Goal: Task Accomplishment & Management: Manage account settings

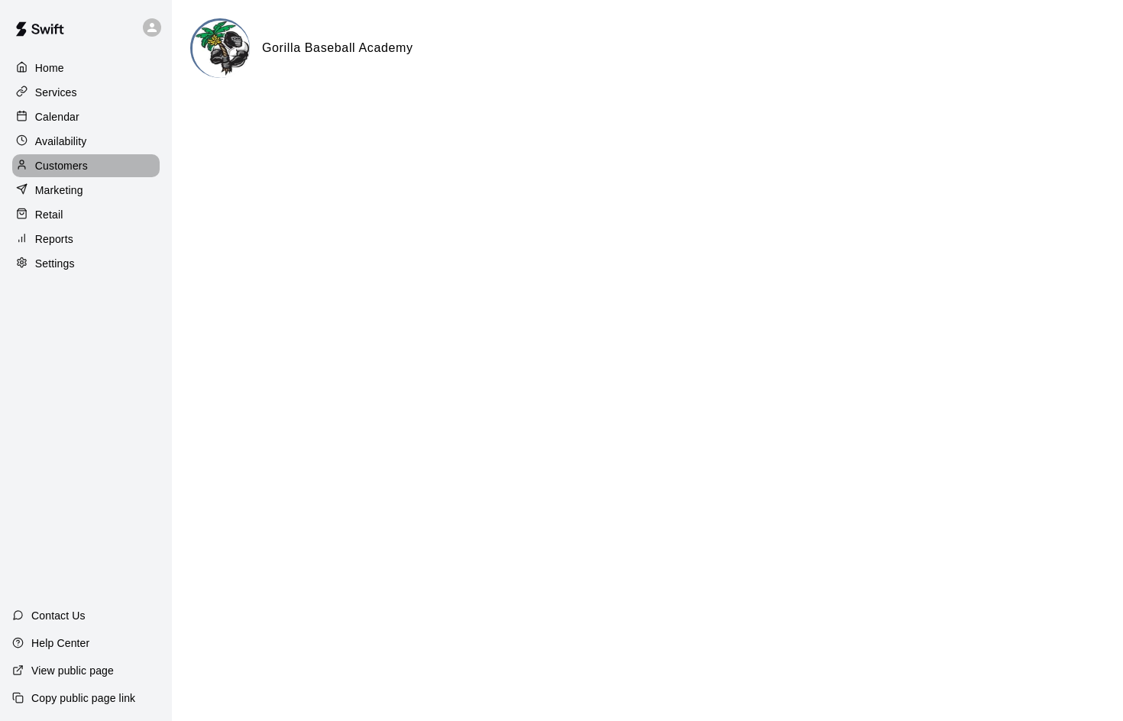
click at [64, 164] on p "Customers" at bounding box center [61, 165] width 53 height 15
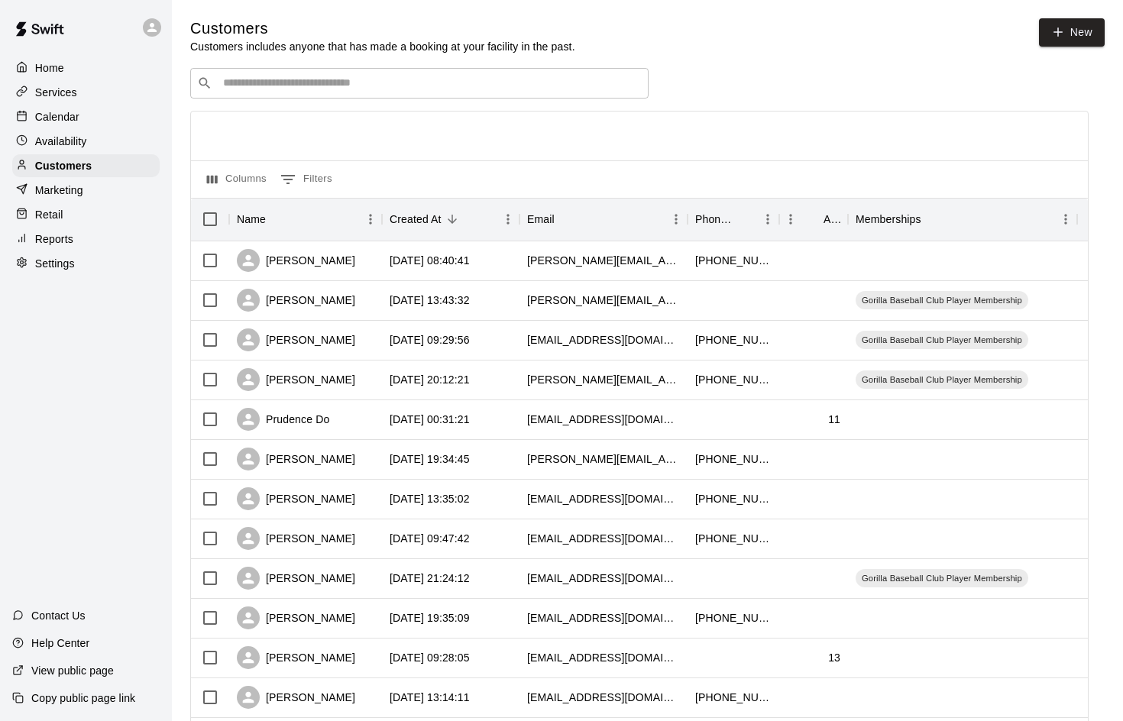
click at [55, 114] on p "Calendar" at bounding box center [57, 116] width 44 height 15
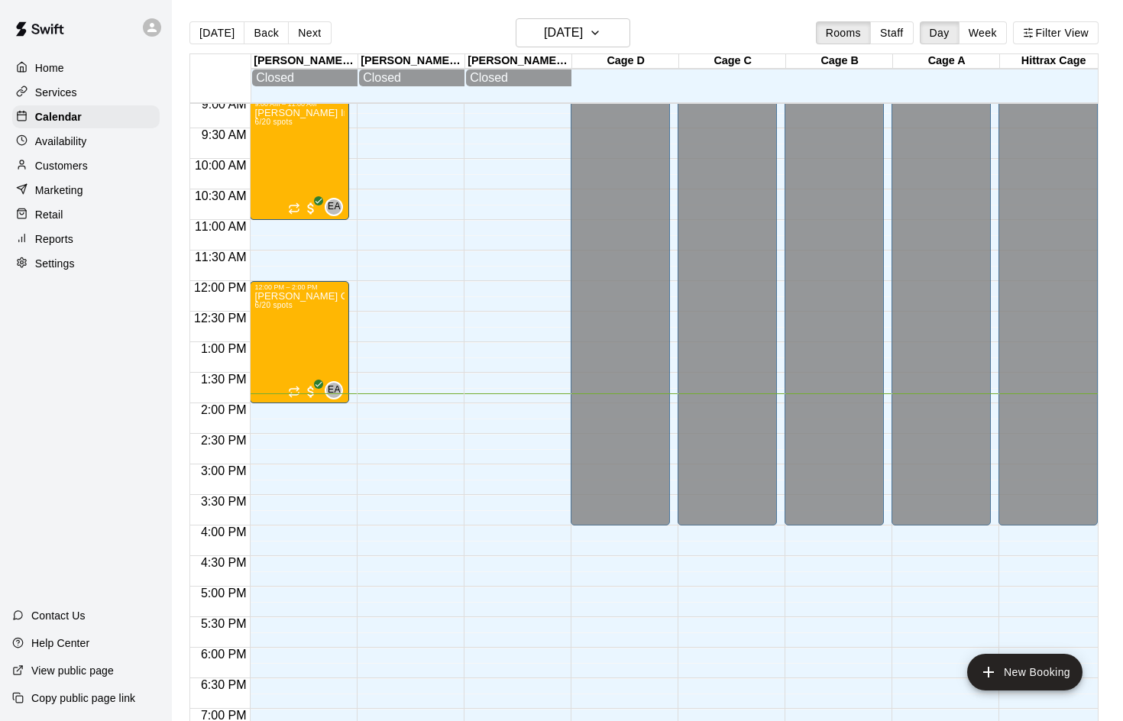
scroll to position [555, 0]
click at [68, 160] on p "Customers" at bounding box center [61, 165] width 53 height 15
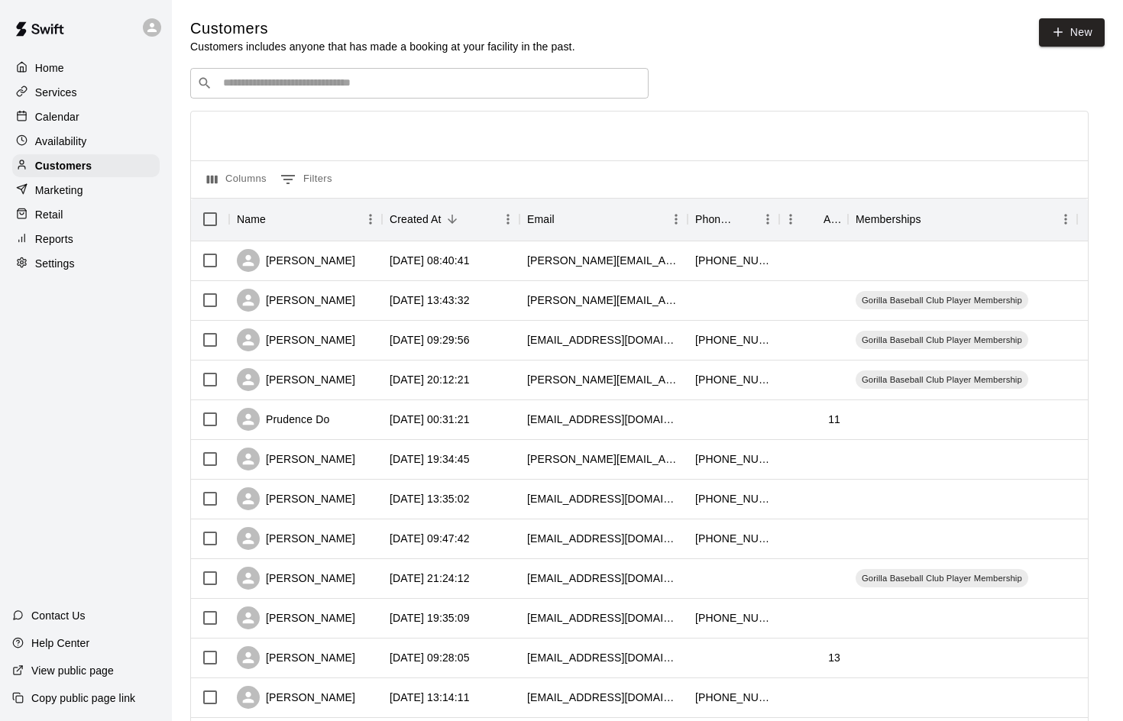
click at [349, 71] on div "​ ​" at bounding box center [419, 83] width 458 height 31
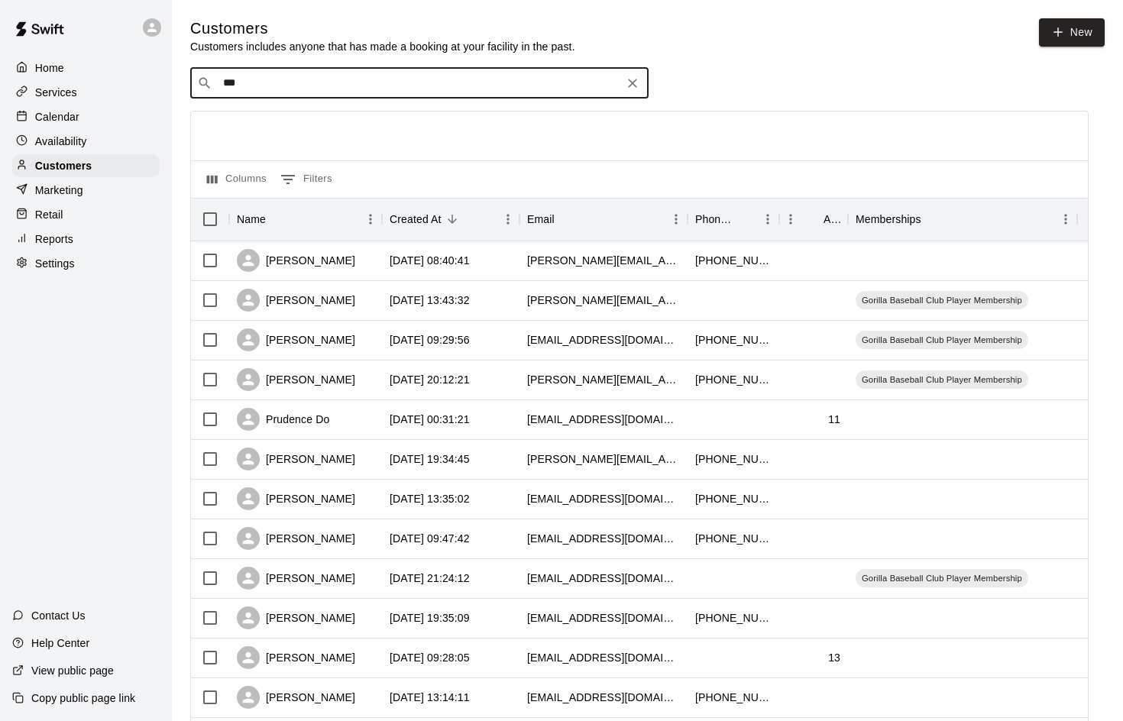
type input "****"
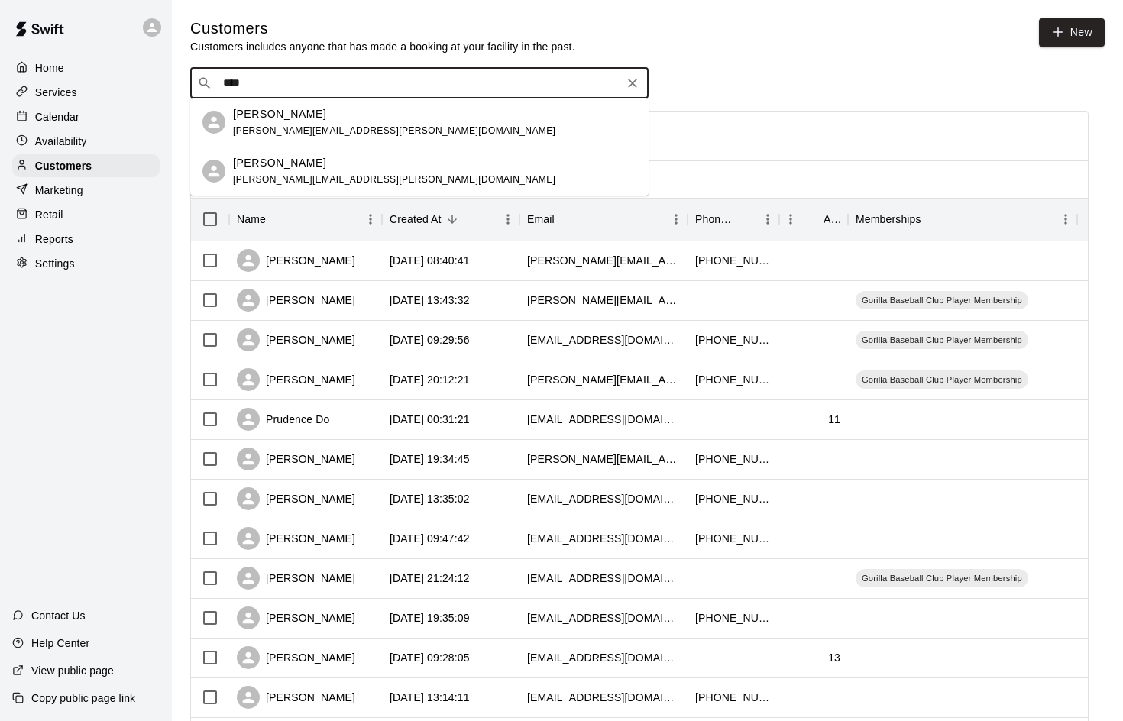
click at [283, 125] on div "[PERSON_NAME] [PERSON_NAME][EMAIL_ADDRESS][PERSON_NAME][DOMAIN_NAME]" at bounding box center [394, 122] width 322 height 33
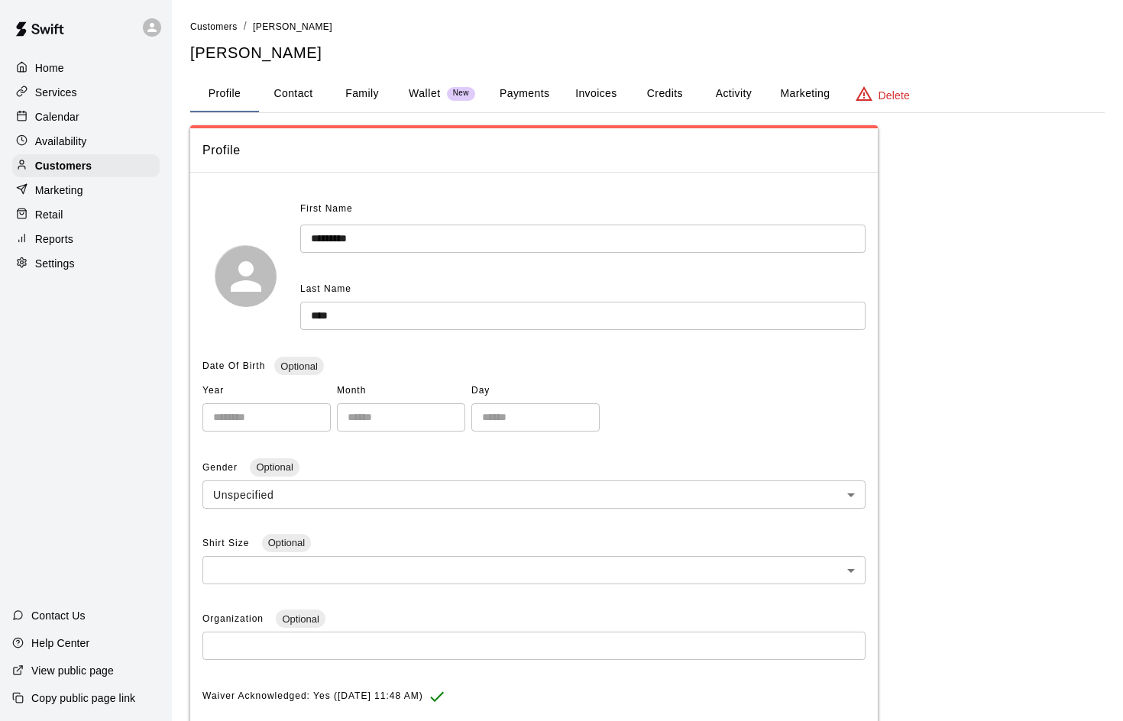
click at [664, 89] on button "Credits" at bounding box center [664, 94] width 69 height 37
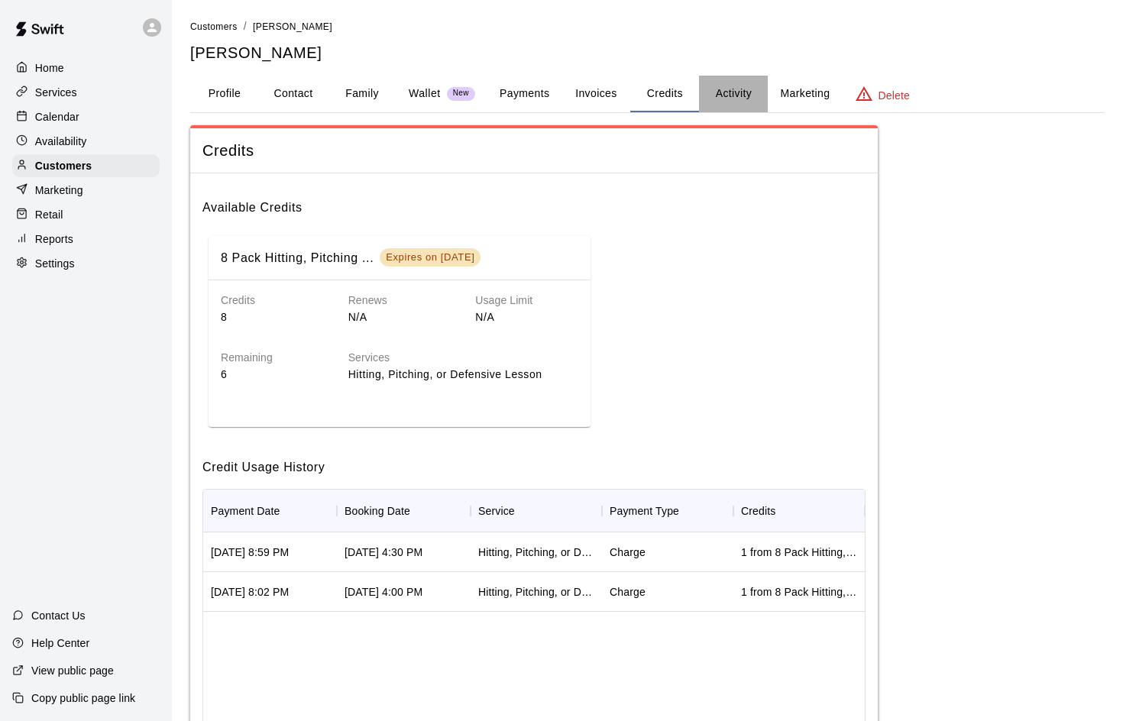
click at [731, 92] on button "Activity" at bounding box center [733, 94] width 69 height 37
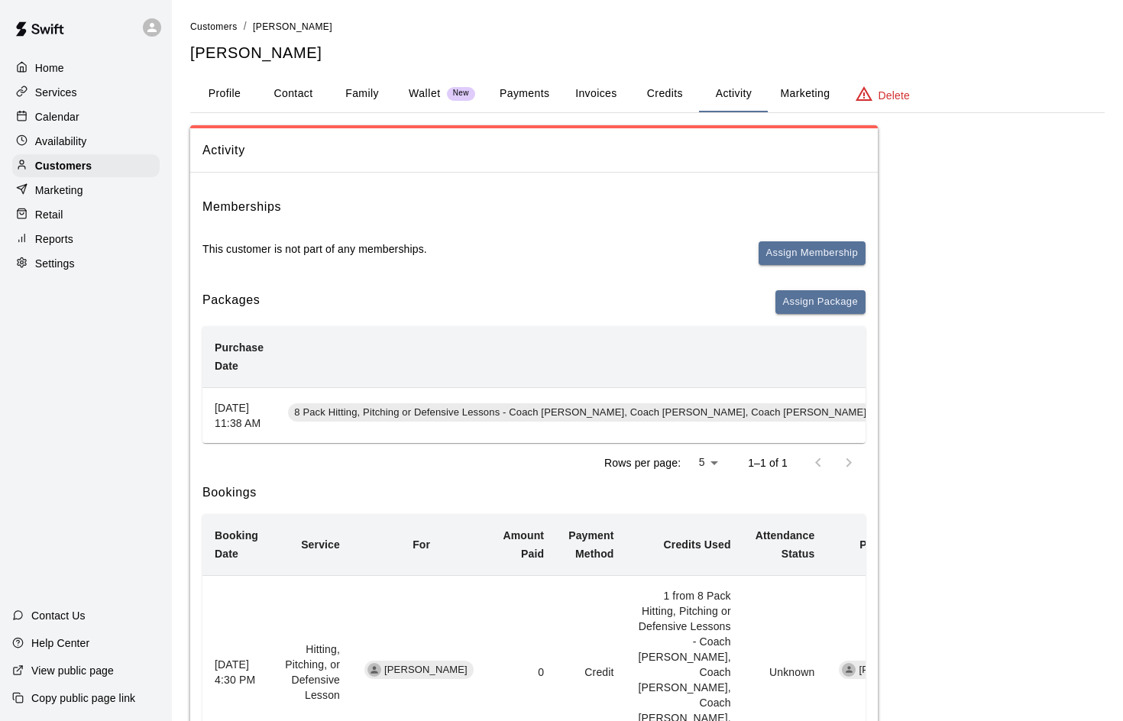
click at [532, 95] on button "Payments" at bounding box center [524, 94] width 74 height 37
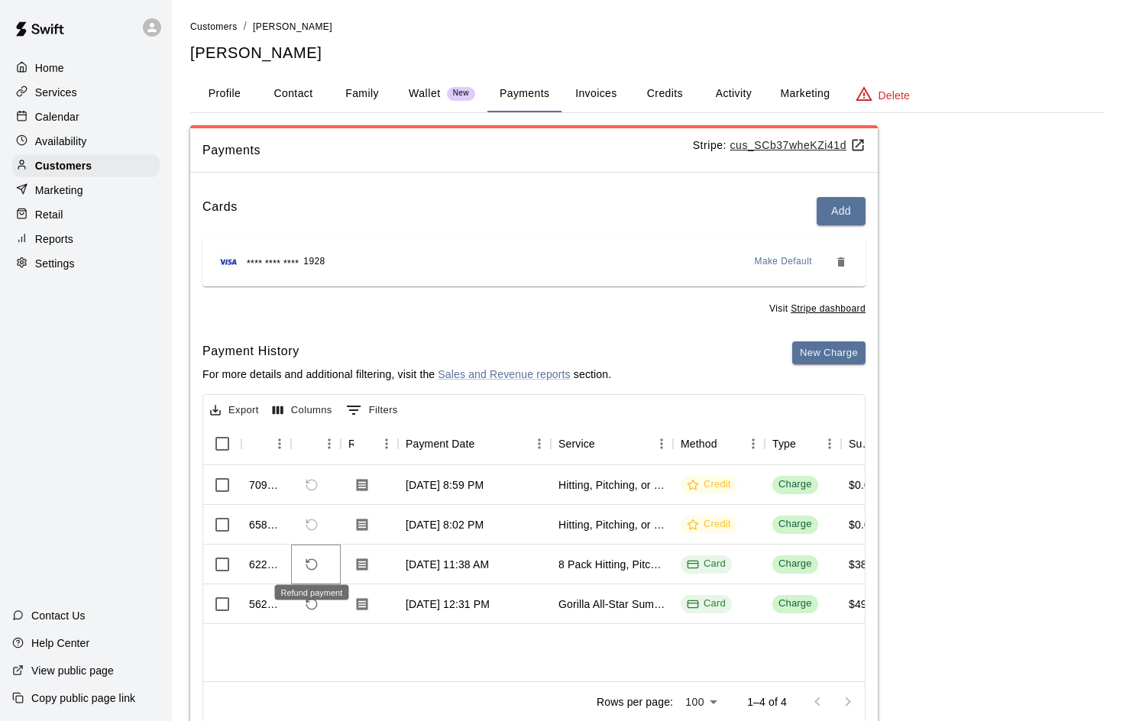
click at [313, 563] on icon "Refund payment" at bounding box center [312, 565] width 14 height 14
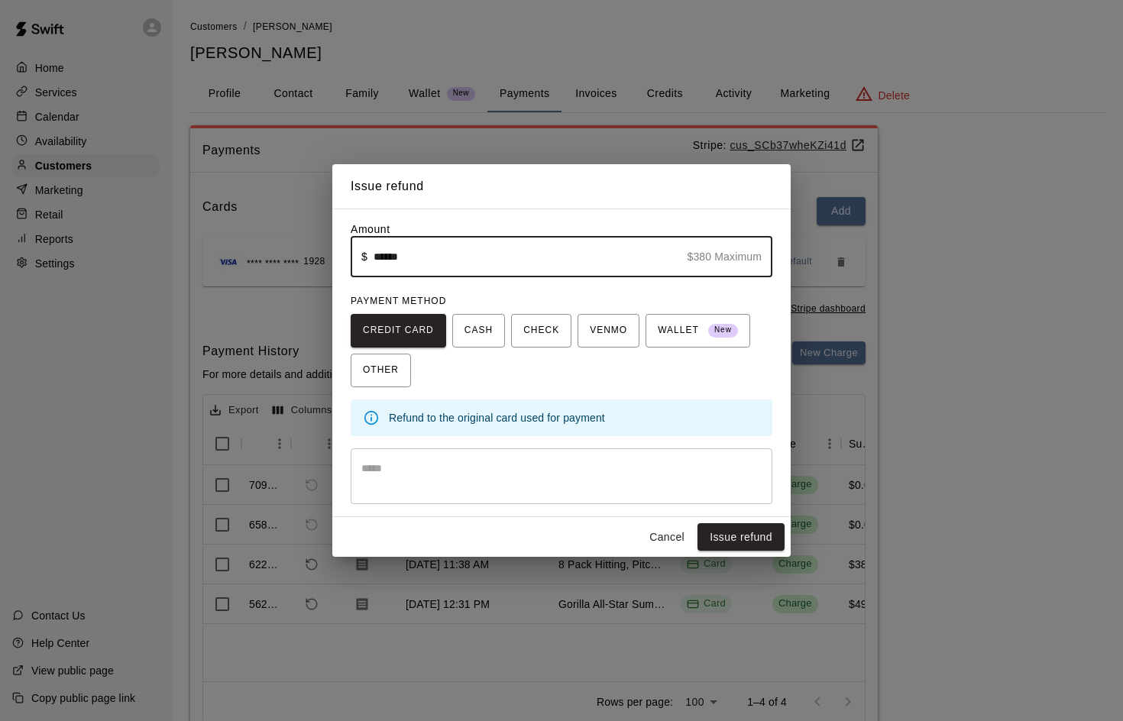
click at [422, 257] on input "******" at bounding box center [528, 257] width 308 height 40
type input "*"
type input "******"
click at [738, 538] on button "Issue refund" at bounding box center [740, 537] width 87 height 28
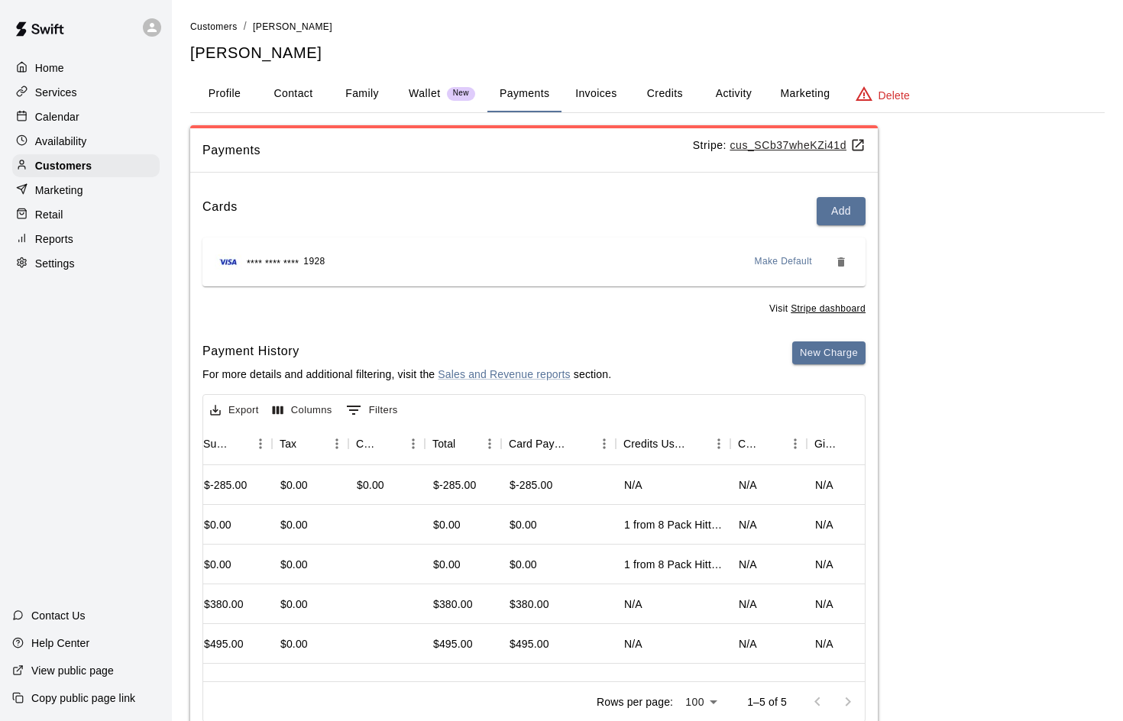
scroll to position [0, 646]
click at [665, 93] on button "Credits" at bounding box center [664, 94] width 69 height 37
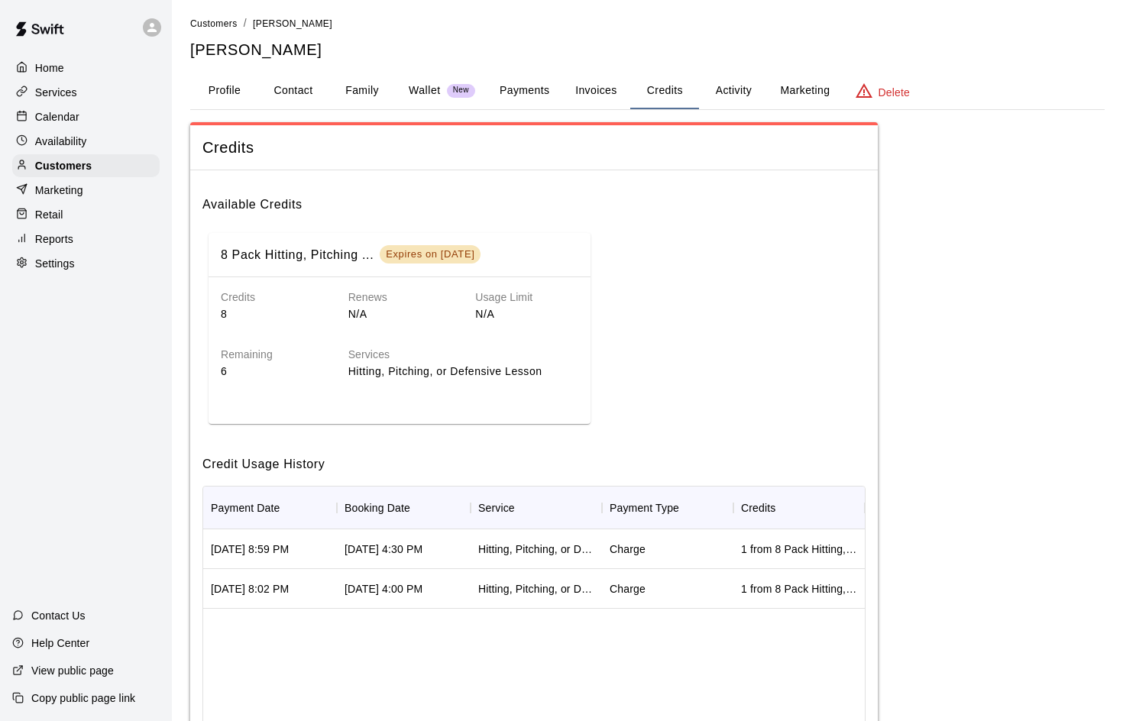
scroll to position [3, 0]
click at [591, 572] on div "Hitting, Pitching, or Defensive Lesson" at bounding box center [536, 589] width 131 height 40
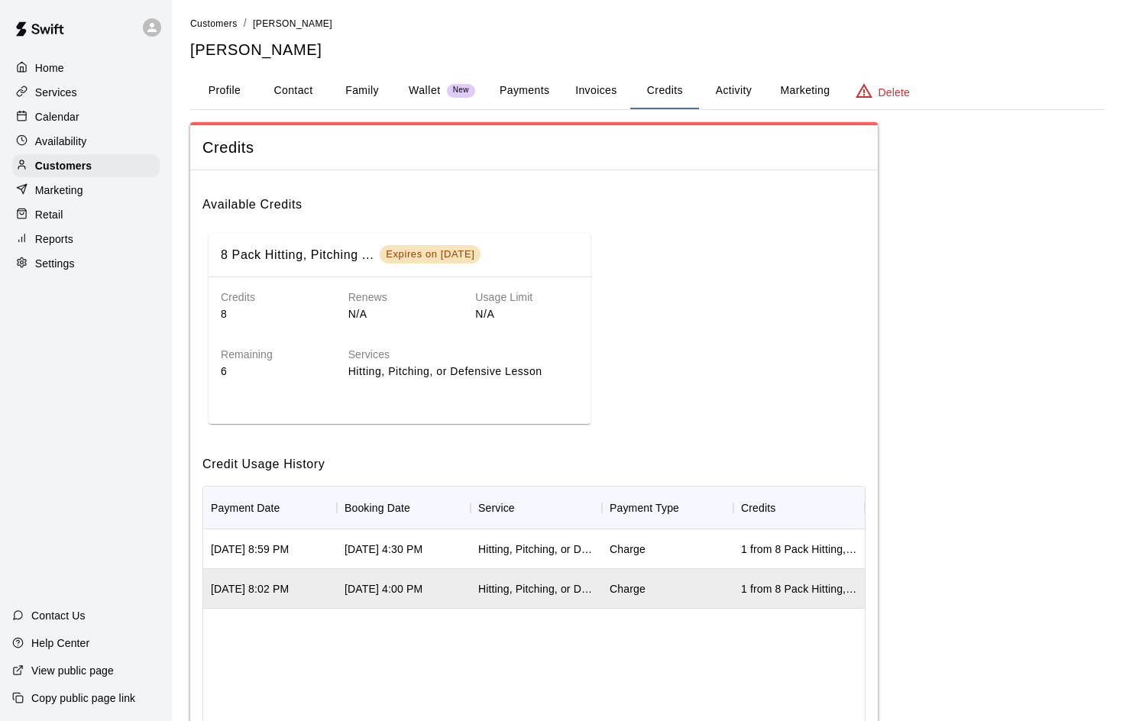
click at [734, 86] on button "Activity" at bounding box center [733, 91] width 69 height 37
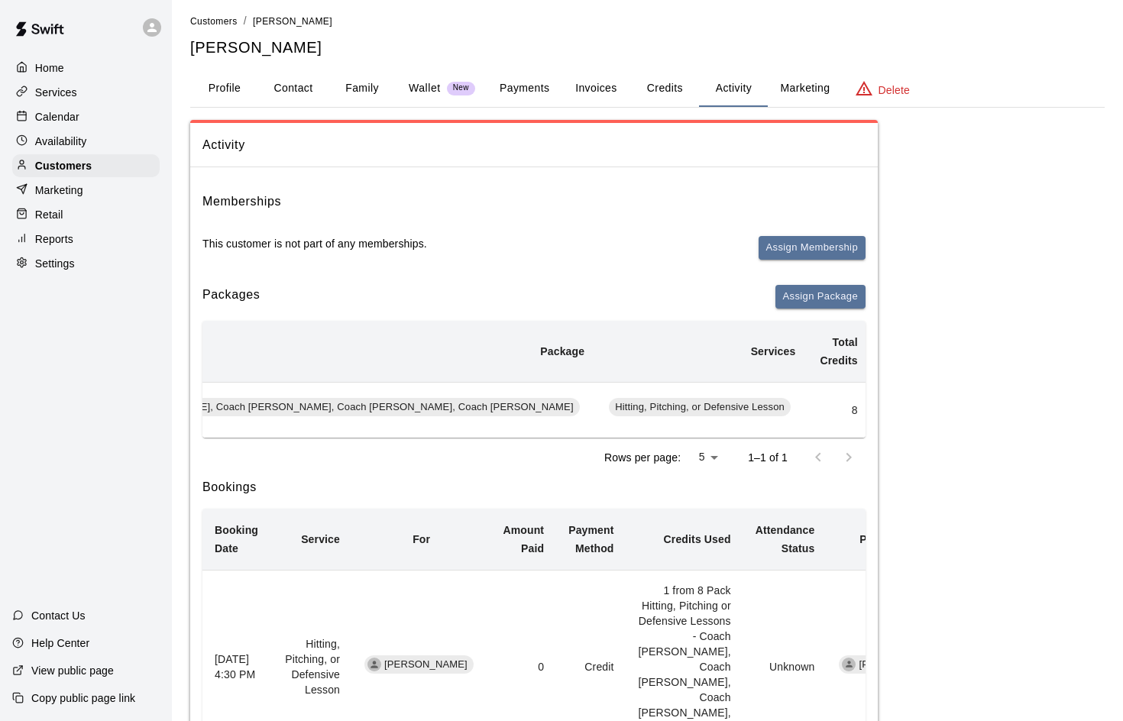
scroll to position [0, 413]
click at [1053, 416] on button "Redeem" at bounding box center [1076, 410] width 47 height 24
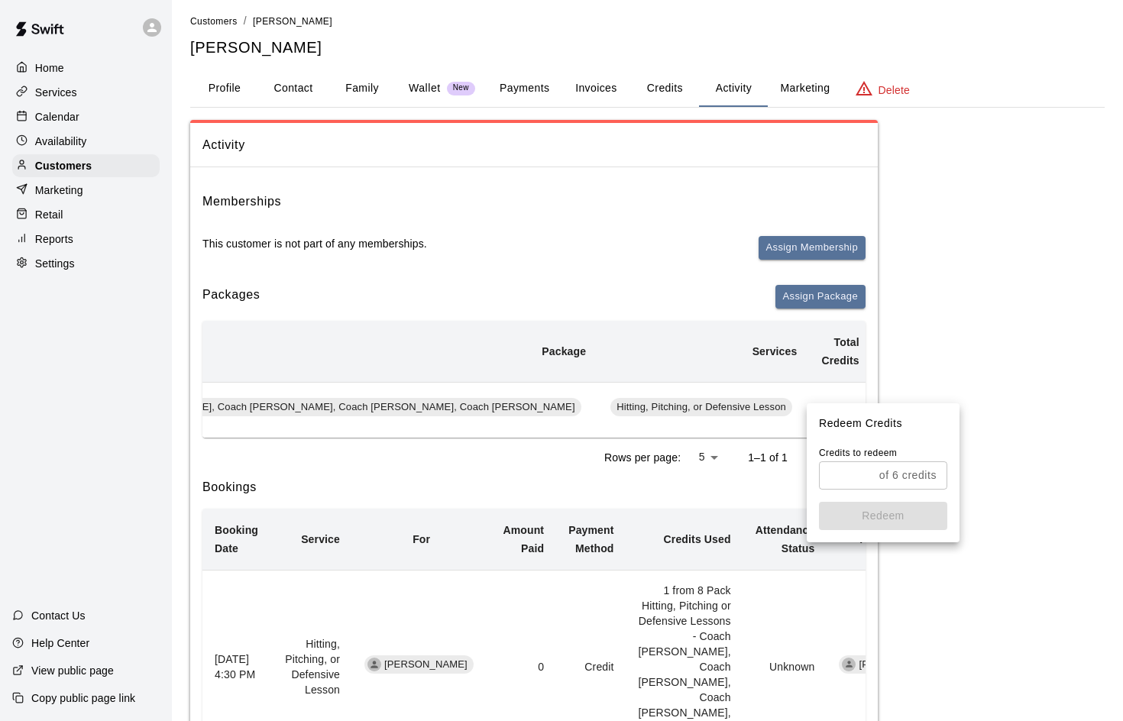
click at [873, 474] on div "of 6 credits ​" at bounding box center [883, 475] width 128 height 28
type input "*"
click at [878, 511] on button "Redeem" at bounding box center [883, 516] width 128 height 28
